Goal: Information Seeking & Learning: Check status

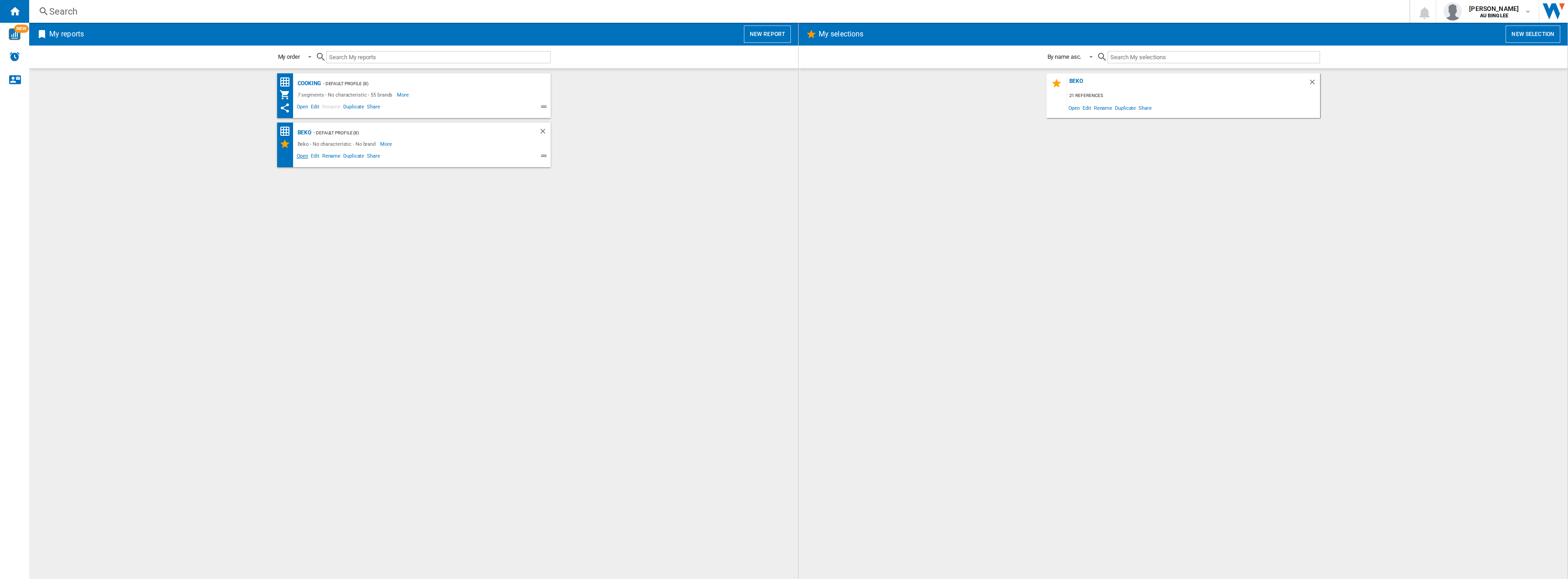
click at [304, 154] on span "Open" at bounding box center [302, 157] width 14 height 11
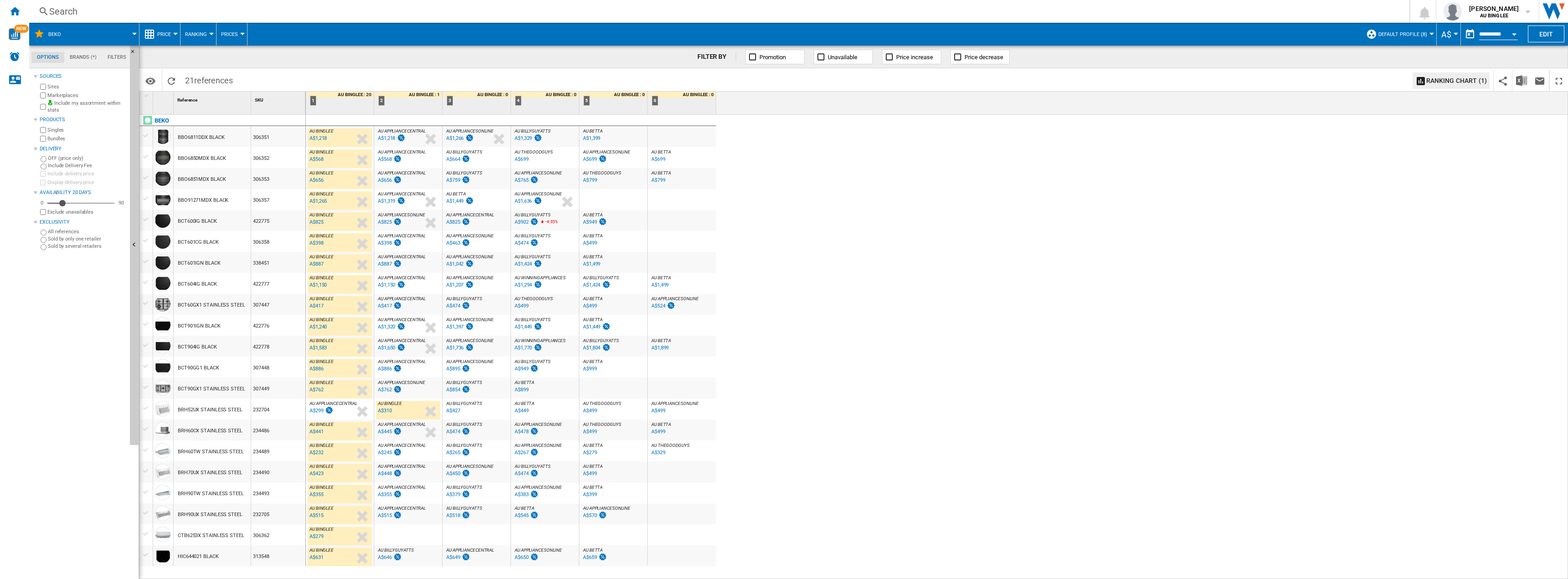
click at [385, 203] on div "A$1,319" at bounding box center [387, 200] width 18 height 6
click at [320, 326] on div "A$1,240" at bounding box center [318, 326] width 18 height 6
click at [391, 325] on div "A$1,320" at bounding box center [387, 326] width 18 height 6
click at [385, 346] on div "A$1,650" at bounding box center [387, 348] width 18 height 6
click at [386, 451] on div "A$245" at bounding box center [385, 453] width 14 height 6
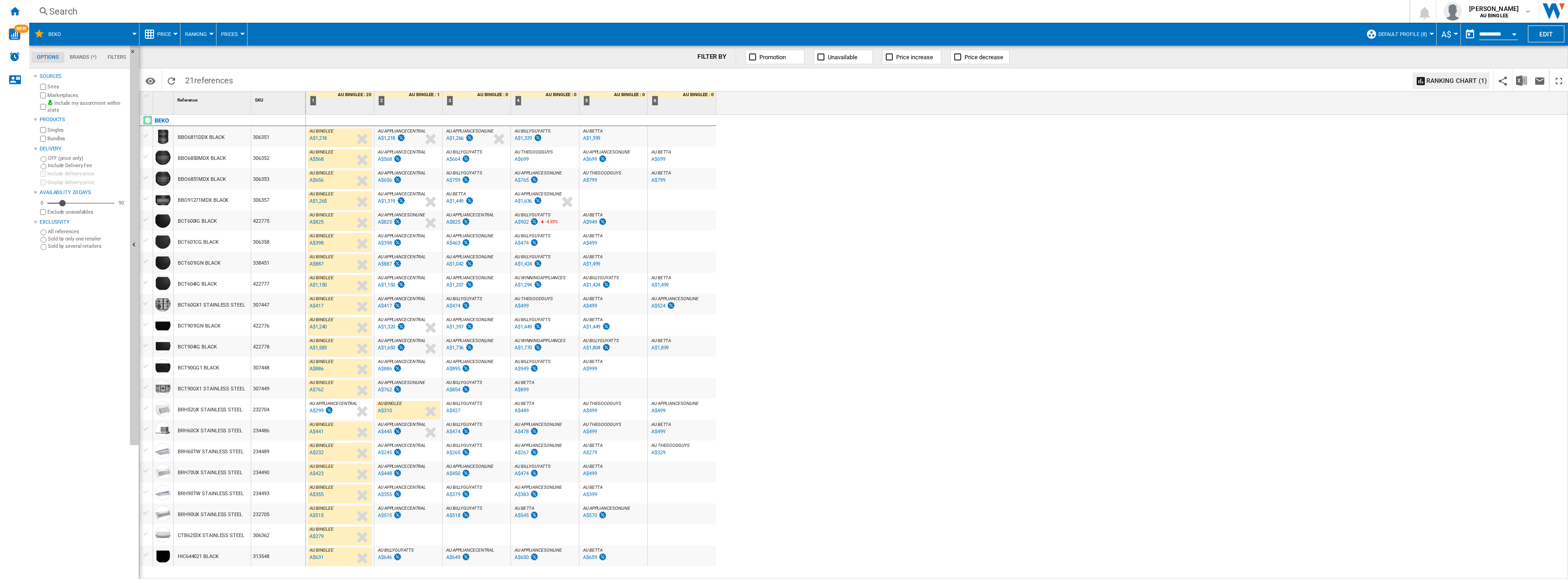
click at [389, 348] on div "A$1,650" at bounding box center [387, 348] width 18 height 6
click at [389, 472] on div "A$448" at bounding box center [385, 473] width 14 height 6
click at [317, 561] on div "A$631" at bounding box center [315, 558] width 15 height 9
